Goal: Find specific page/section: Find specific page/section

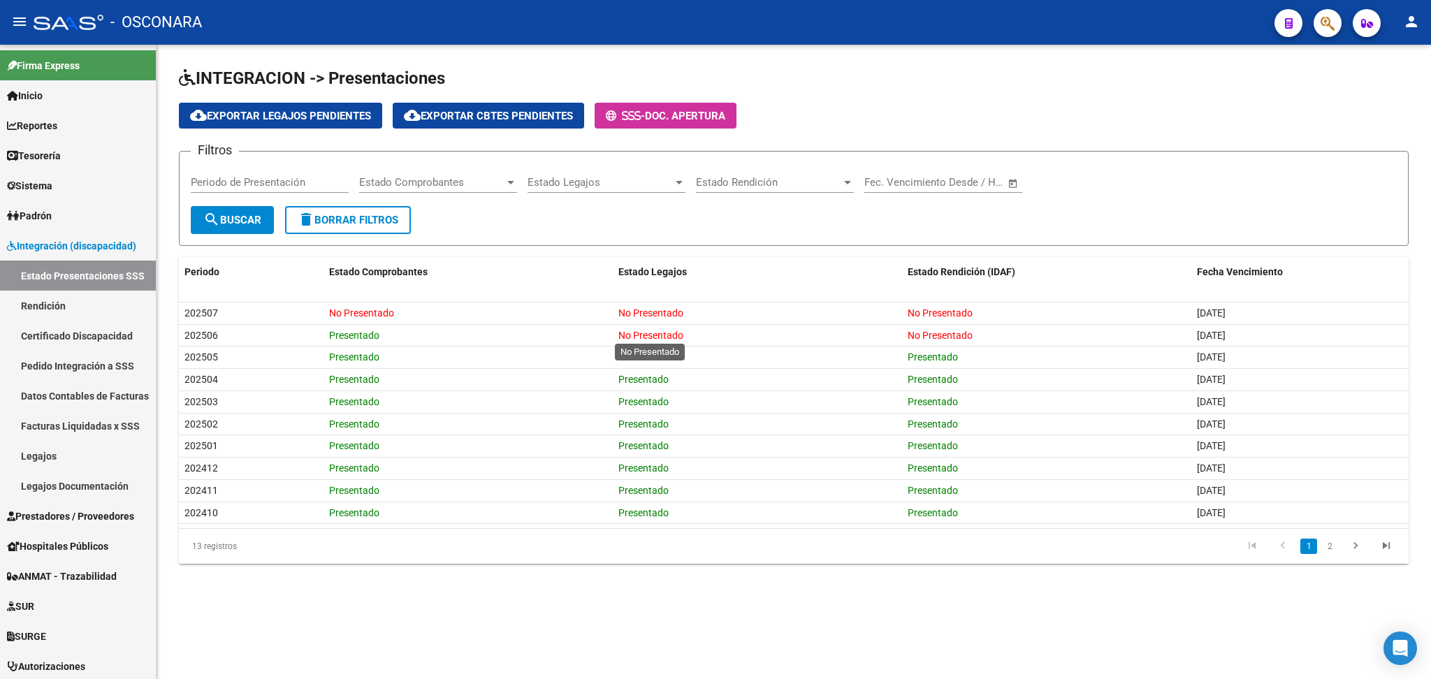
click at [597, 204] on div "Estado Legajos Estado Legajos" at bounding box center [607, 184] width 158 height 43
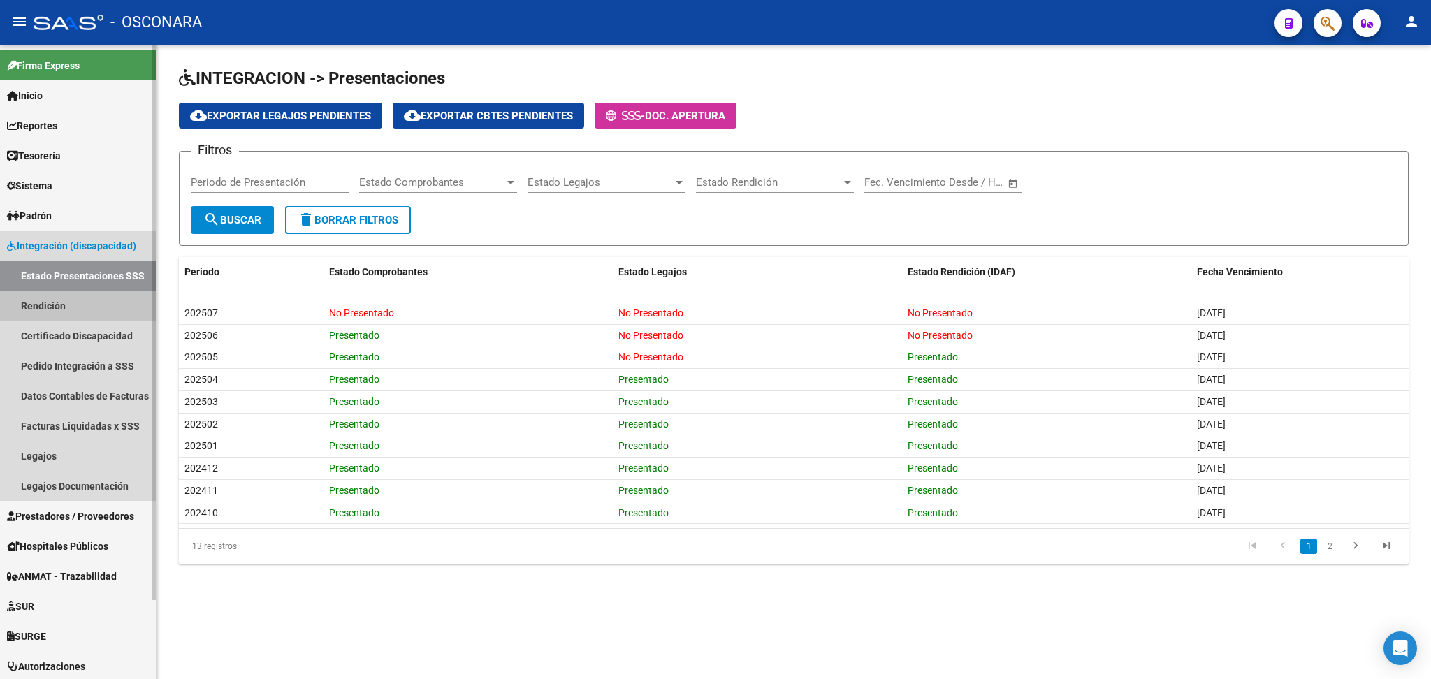
click at [69, 309] on link "Rendición" at bounding box center [78, 306] width 156 height 30
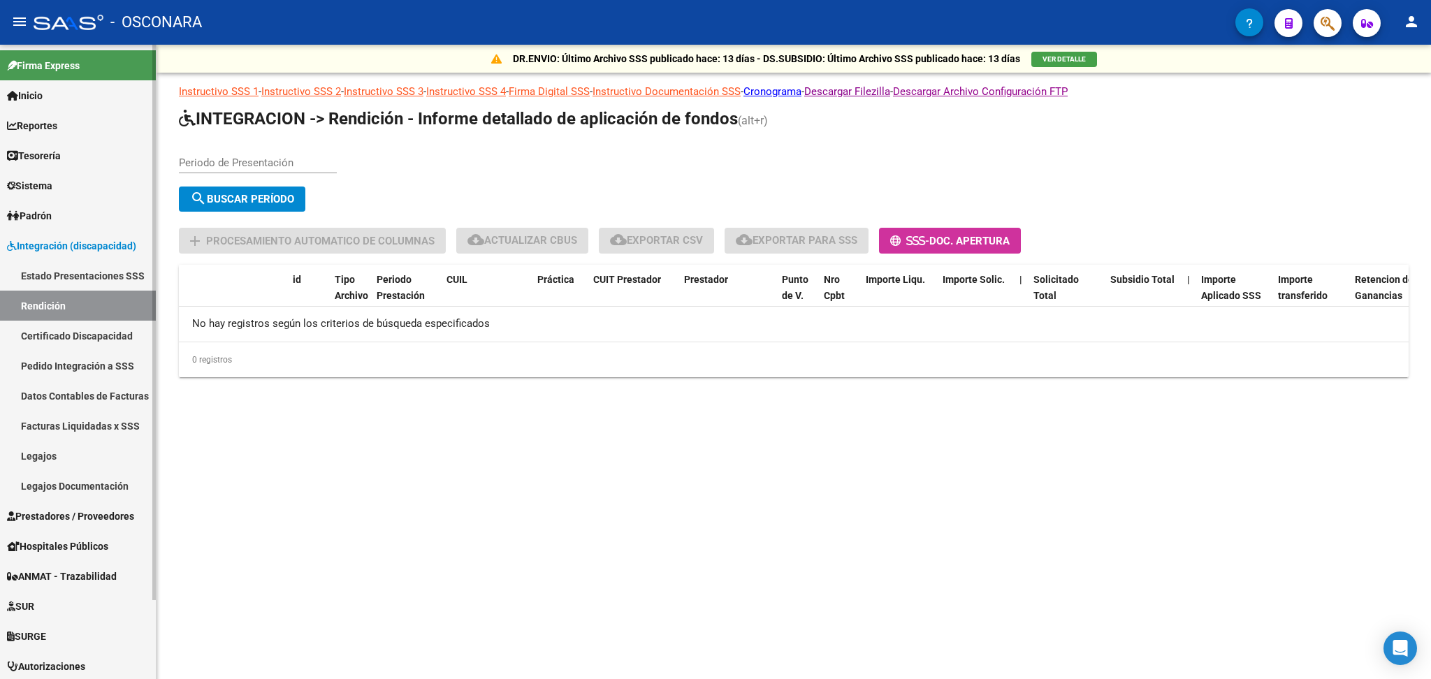
click at [93, 273] on link "Estado Presentaciones SSS" at bounding box center [78, 276] width 156 height 30
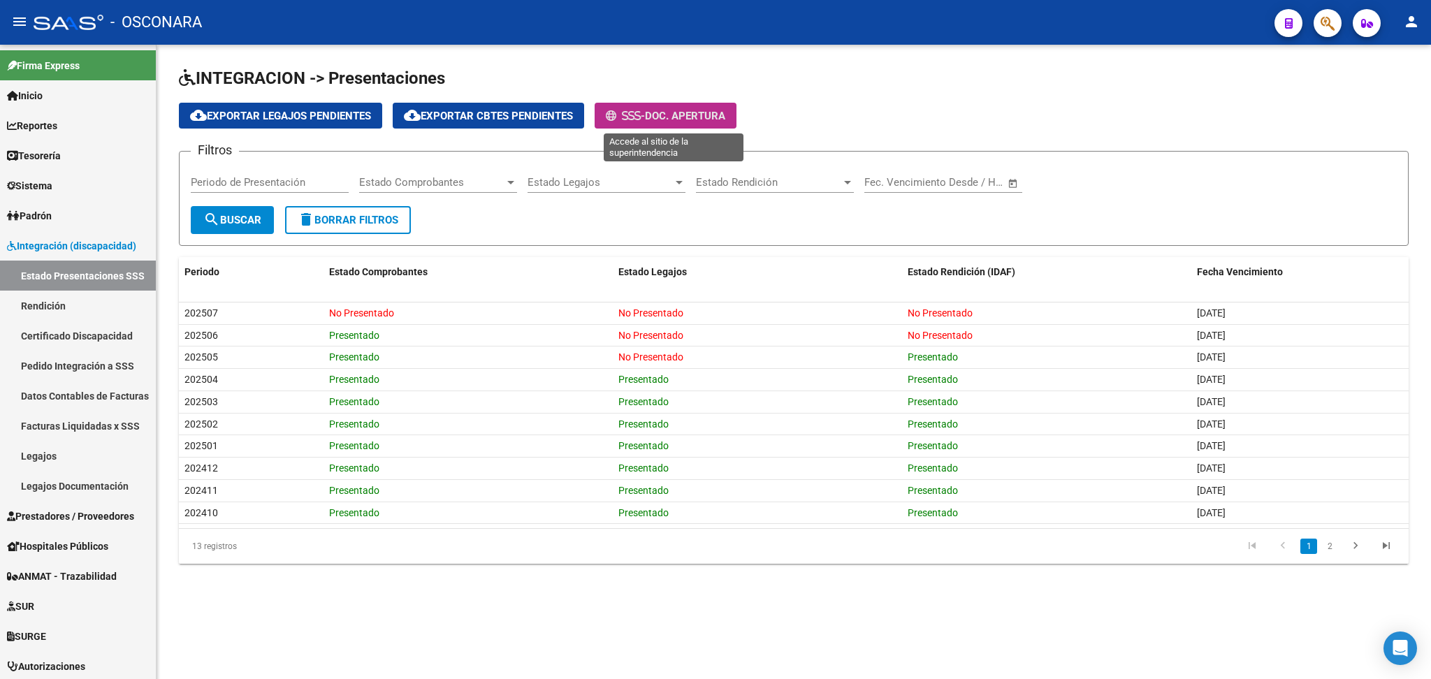
click at [692, 125] on button "- Doc. Apertura" at bounding box center [666, 116] width 142 height 26
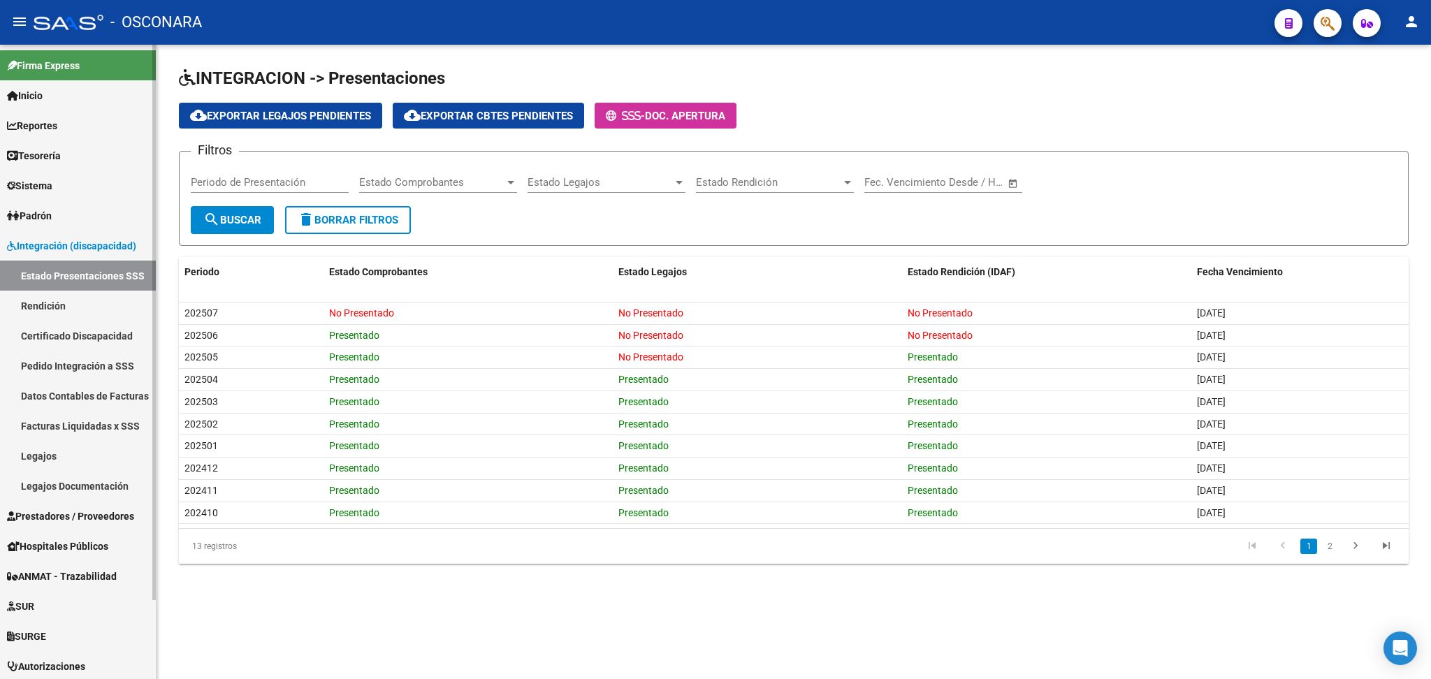
click at [58, 509] on span "Prestadores / Proveedores" at bounding box center [70, 516] width 127 height 15
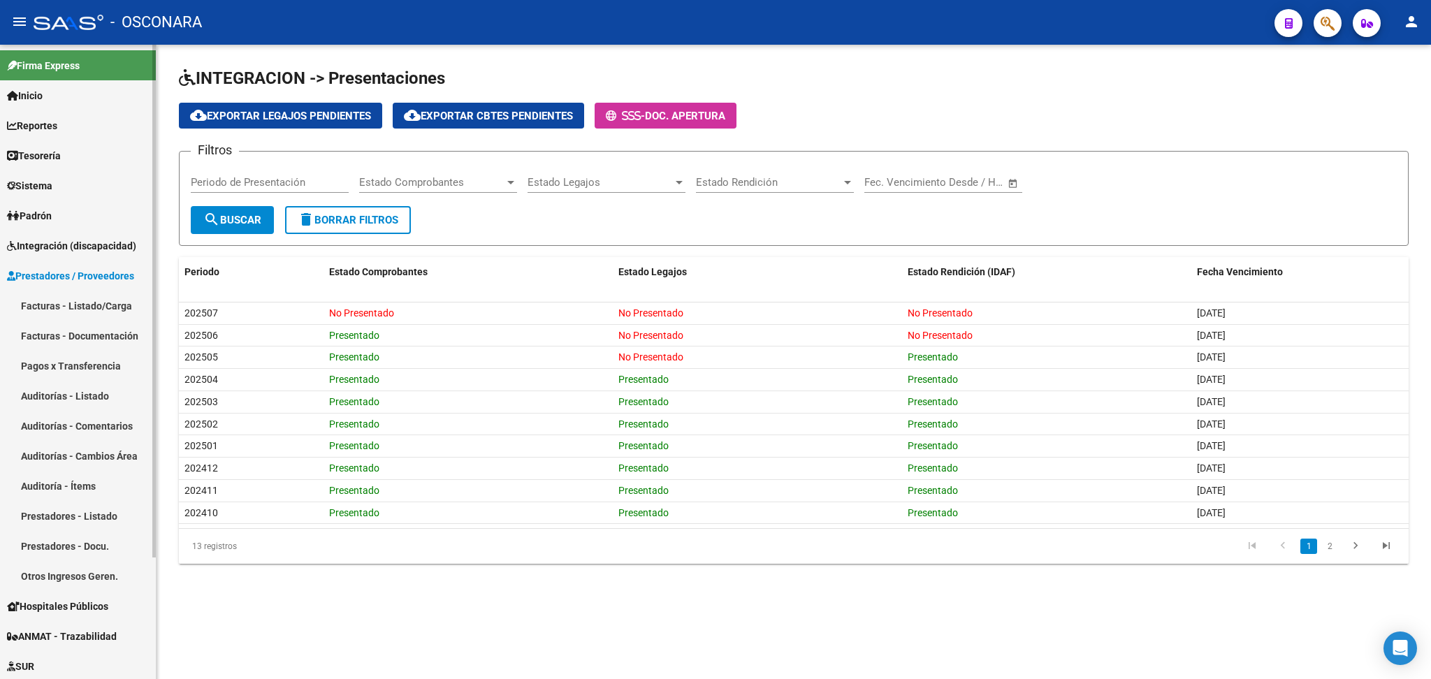
click at [75, 301] on link "Facturas - Listado/Carga" at bounding box center [78, 306] width 156 height 30
